Goal: Transaction & Acquisition: Purchase product/service

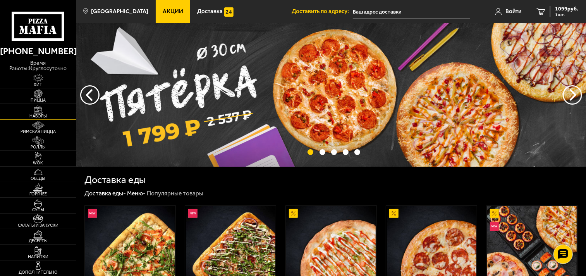
click at [39, 109] on img at bounding box center [38, 109] width 24 height 9
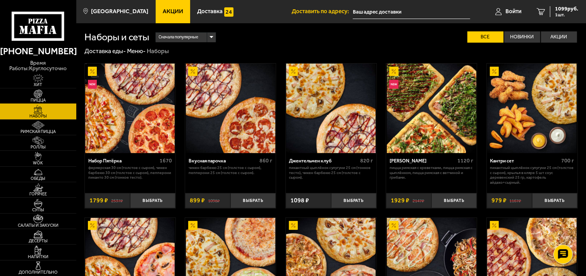
click at [41, 94] on img at bounding box center [38, 93] width 24 height 9
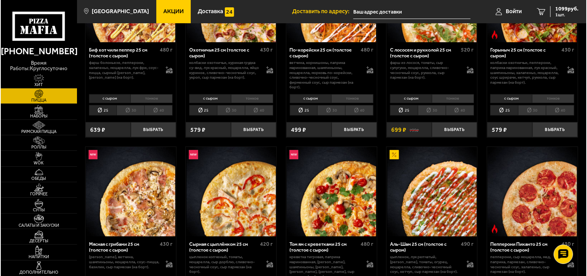
scroll to position [215, 0]
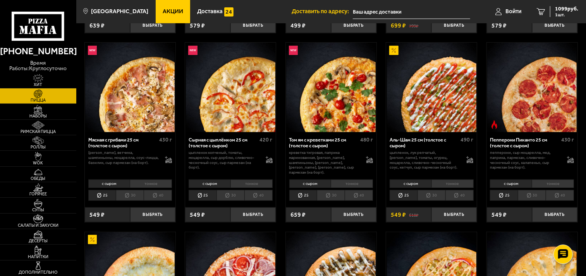
click at [230, 90] on img at bounding box center [230, 87] width 89 height 89
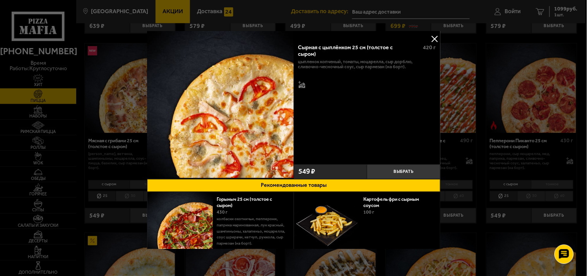
click at [435, 37] on button at bounding box center [435, 39] width 12 height 12
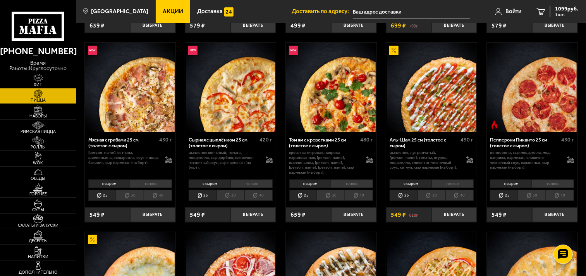
click at [255, 179] on li "тонкое" at bounding box center [251, 183] width 42 height 9
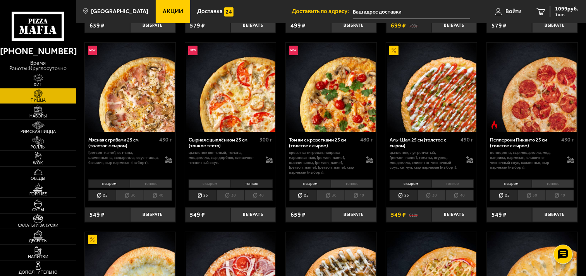
click at [240, 89] on img at bounding box center [230, 87] width 89 height 89
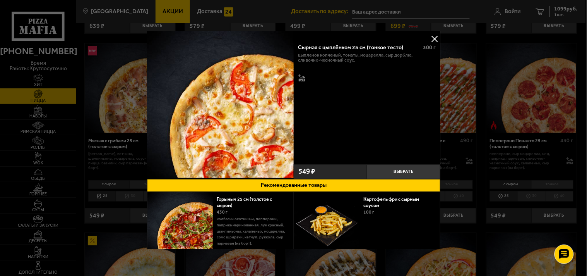
click at [431, 37] on button at bounding box center [435, 39] width 12 height 12
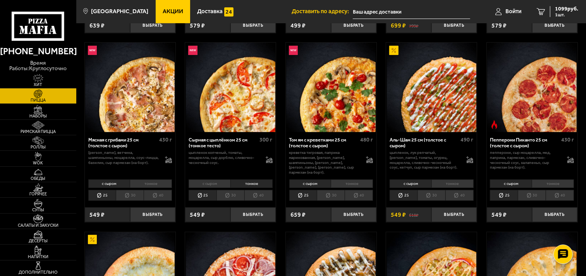
click at [350, 96] on img at bounding box center [330, 87] width 89 height 89
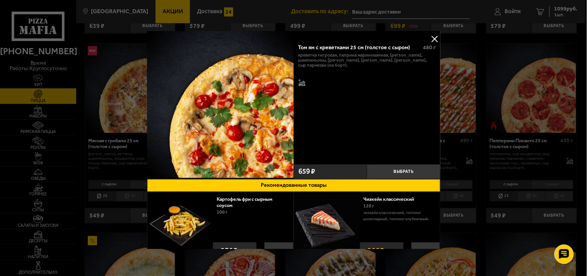
click at [432, 38] on button at bounding box center [435, 39] width 12 height 12
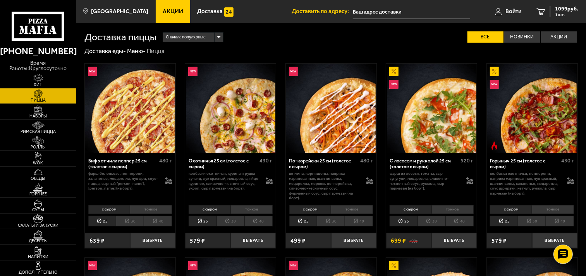
click at [253, 222] on li "40" at bounding box center [258, 221] width 28 height 11
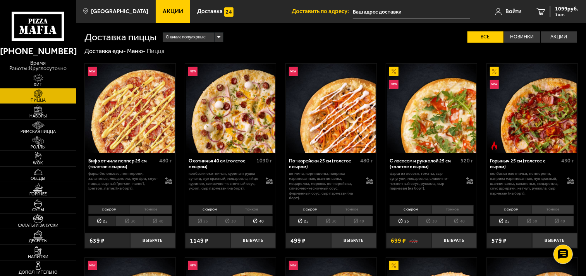
click at [231, 221] on li "30" at bounding box center [230, 221] width 28 height 11
click at [253, 223] on li "40" at bounding box center [258, 221] width 28 height 11
click at [331, 221] on li "30" at bounding box center [331, 221] width 28 height 11
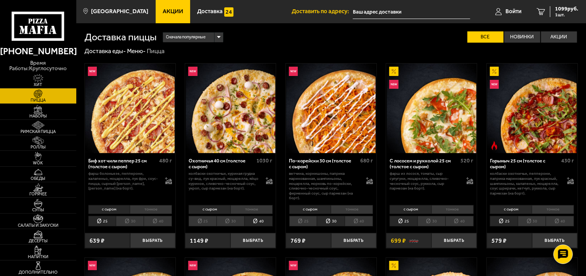
click at [363, 221] on li "40" at bounding box center [358, 221] width 28 height 11
click at [334, 220] on li "30" at bounding box center [331, 221] width 28 height 11
click at [301, 222] on li "25" at bounding box center [303, 221] width 28 height 11
